Goal: Information Seeking & Learning: Learn about a topic

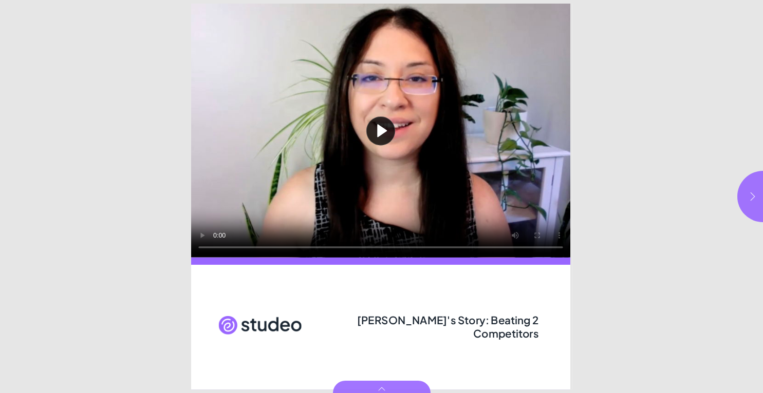
click at [743, 199] on button "button" at bounding box center [762, 196] width 51 height 51
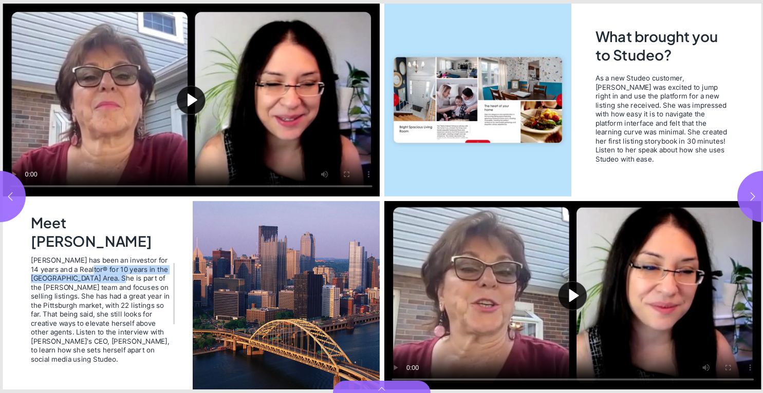
drag, startPoint x: 90, startPoint y: 269, endPoint x: 144, endPoint y: 300, distance: 62.8
click at [141, 298] on span "[PERSON_NAME] has been an investor for 14 years and a Realtor® for 10 years in …" at bounding box center [101, 309] width 140 height 107
click at [672, 179] on div "As a new Studeo customer, [PERSON_NAME] was excited to jump right in and use th…" at bounding box center [663, 128] width 136 height 108
click at [579, 286] on button "Play video" at bounding box center [572, 295] width 377 height 189
click at [649, 165] on div "As a new Studeo customer, [PERSON_NAME] was excited to jump right in and use th…" at bounding box center [663, 128] width 136 height 108
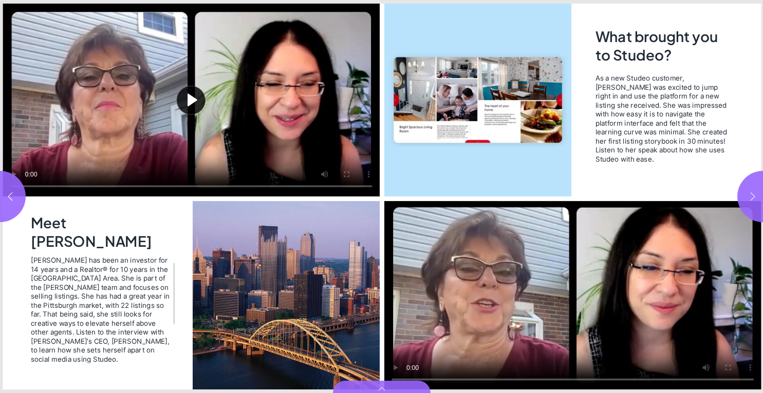
click at [748, 195] on icon "button" at bounding box center [752, 197] width 10 height 10
type input "***"
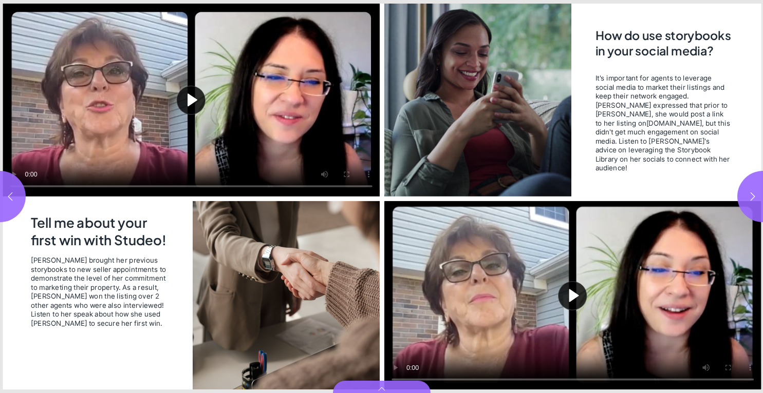
click at [272, 122] on button "Play video" at bounding box center [191, 100] width 377 height 193
click at [202, 118] on video "Video" at bounding box center [191, 100] width 377 height 193
click at [188, 117] on video "Video" at bounding box center [191, 100] width 377 height 193
click at [185, 117] on video "Video" at bounding box center [191, 100] width 377 height 193
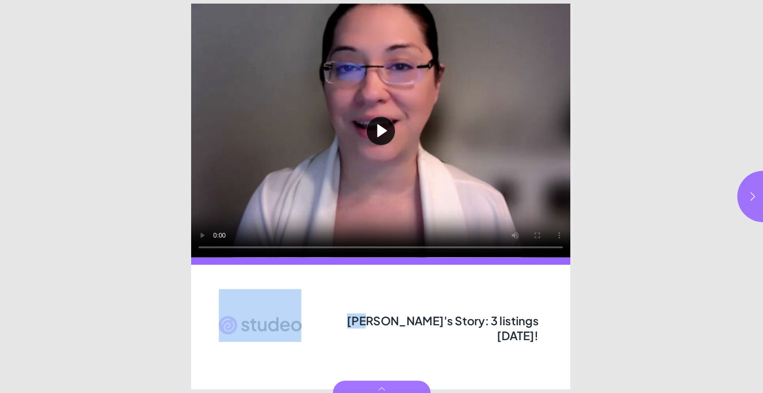
drag, startPoint x: 368, startPoint y: 317, endPoint x: 545, endPoint y: 317, distance: 177.2
click at [545, 317] on div "Play video [PERSON_NAME]'s Story: 3 listings [DATE]!" at bounding box center [381, 197] width 381 height 386
click at [422, 319] on span "Kevin's Story: 3 listings in 2 weeks!" at bounding box center [443, 328] width 192 height 30
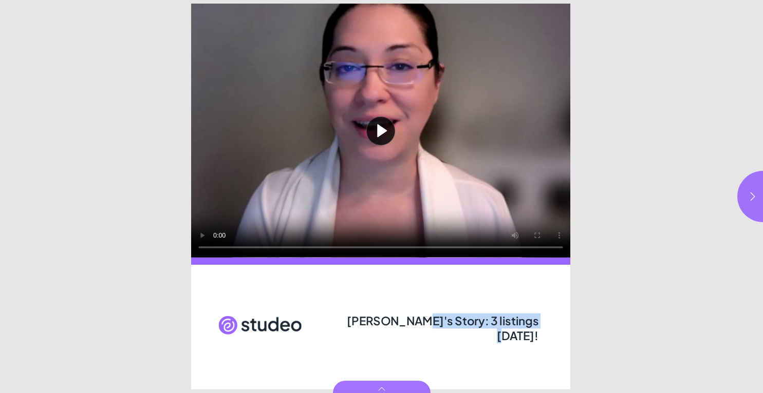
drag, startPoint x: 429, startPoint y: 319, endPoint x: 534, endPoint y: 324, distance: 104.8
click at [531, 324] on span "Kevin's Story: 3 listings in 2 weeks!" at bounding box center [443, 328] width 192 height 30
click at [638, 0] on html "Kevin's Story: 3 listings in 2 weeks! Play video Kevin's Story: 3 listings in 2…" at bounding box center [381, 0] width 763 height 0
drag, startPoint x: 374, startPoint y: 326, endPoint x: 534, endPoint y: 325, distance: 159.7
click at [534, 325] on span "Kevin's Story: 3 listings in 2 weeks!" at bounding box center [443, 328] width 192 height 30
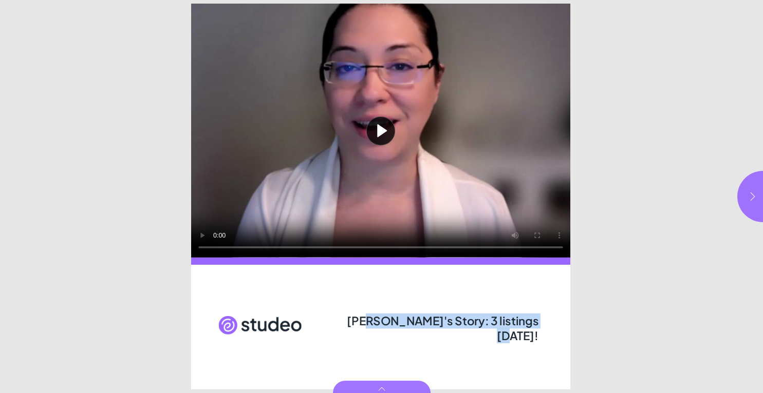
click at [739, 197] on button "button" at bounding box center [762, 196] width 51 height 51
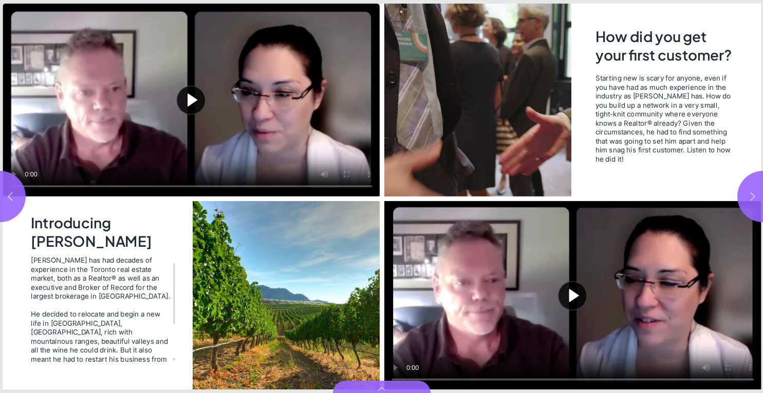
click at [744, 197] on button "button" at bounding box center [762, 196] width 51 height 51
type input "***"
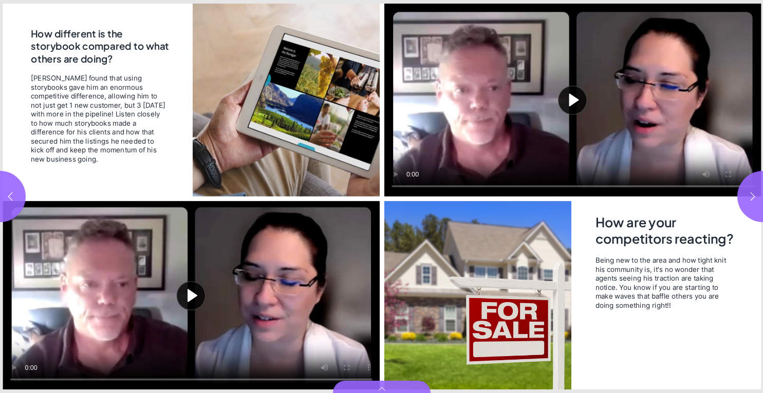
click at [199, 307] on button "Play video" at bounding box center [191, 295] width 377 height 189
click at [159, 276] on video "Video" at bounding box center [191, 295] width 377 height 189
